Goal: Find specific page/section: Find specific page/section

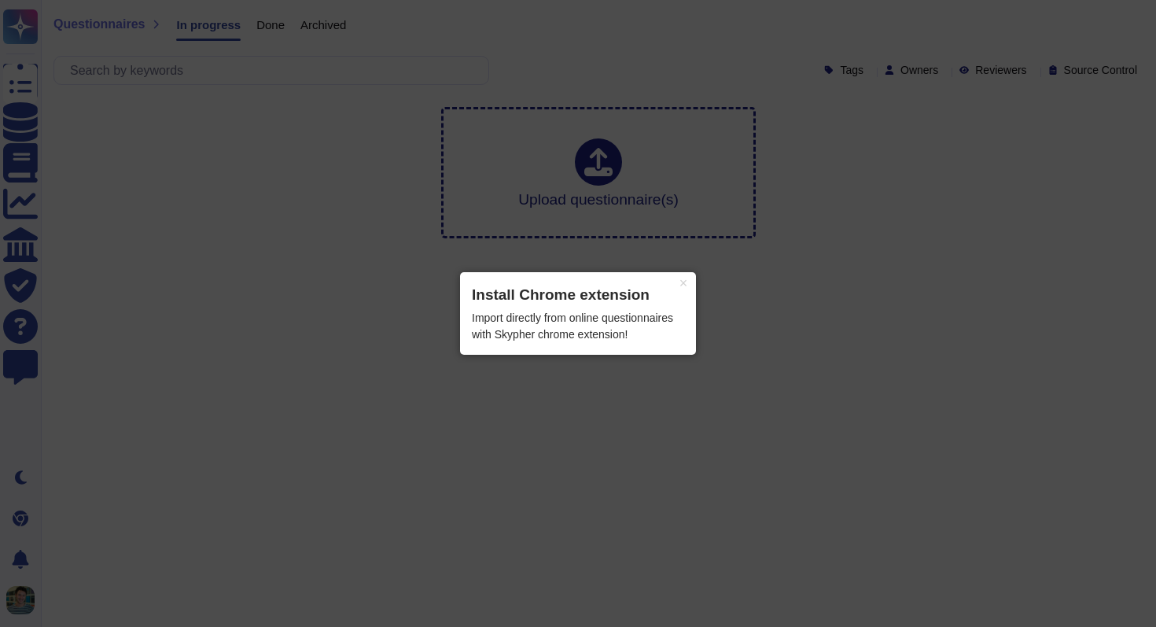
click at [118, 25] on icon at bounding box center [578, 313] width 1156 height 627
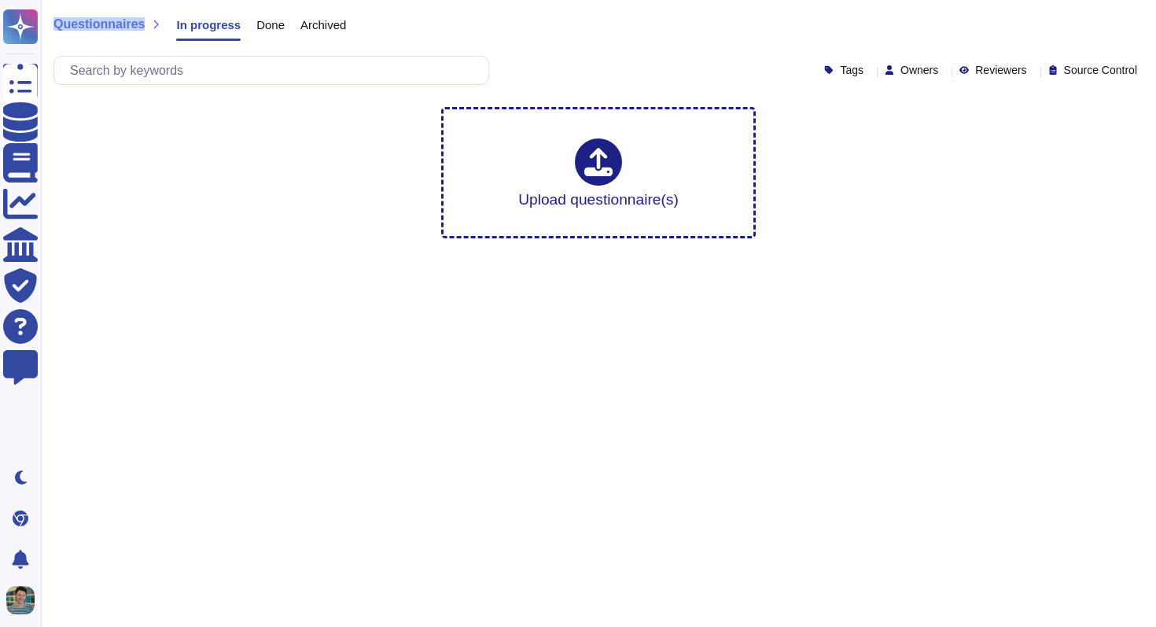
click at [118, 25] on span "Questionnaires" at bounding box center [98, 24] width 91 height 13
